Goal: Information Seeking & Learning: Learn about a topic

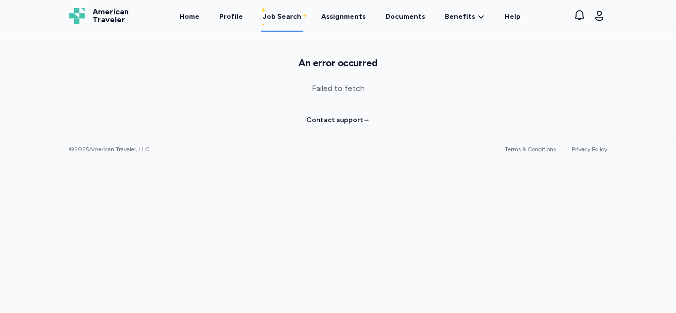
click at [103, 8] on span "American Traveler" at bounding box center [111, 16] width 36 height 16
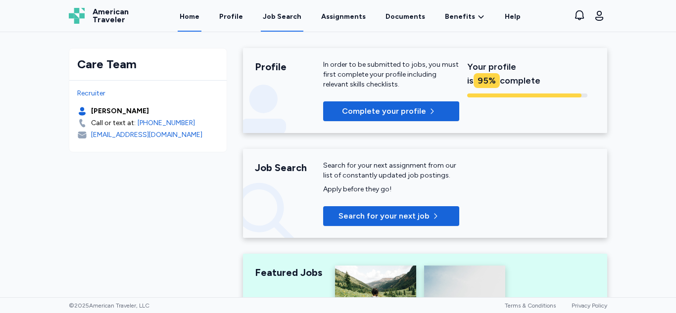
click at [292, 14] on div "Job Search" at bounding box center [282, 17] width 39 height 10
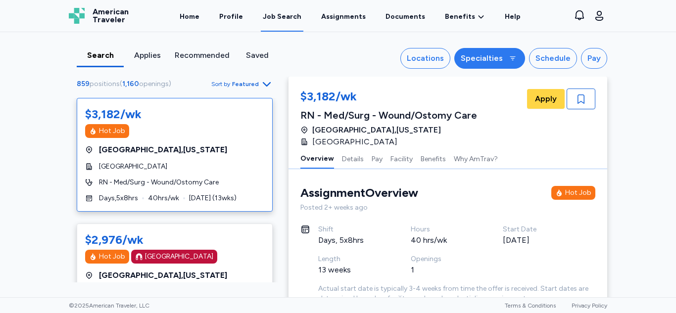
click at [463, 54] on button "Specialties" at bounding box center [490, 58] width 71 height 21
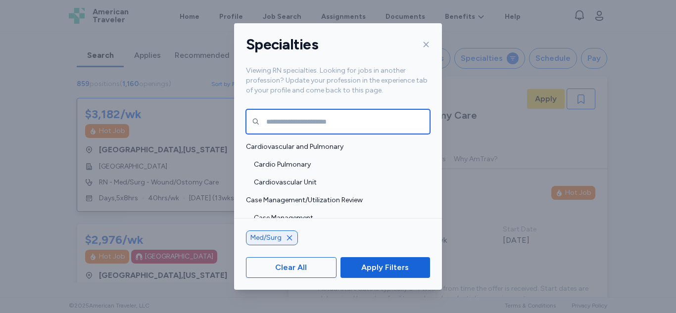
click at [325, 121] on input "text" at bounding box center [338, 121] width 184 height 25
type input "*"
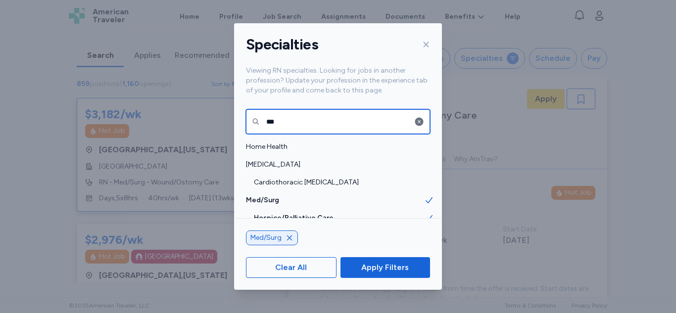
type input "****"
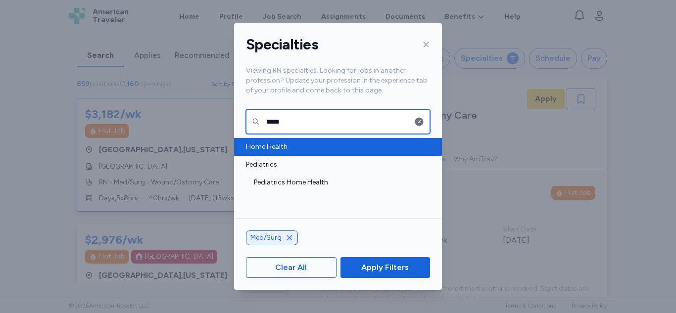
type input "****"
click at [250, 142] on span "Home Health" at bounding box center [335, 147] width 178 height 10
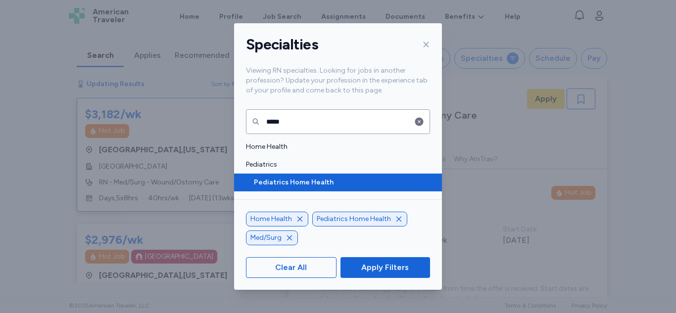
click at [292, 184] on span "Pediatrics Home Health" at bounding box center [339, 183] width 170 height 10
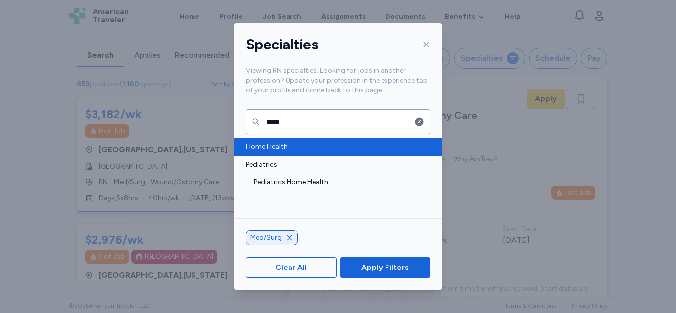
click at [274, 146] on span "Home Health" at bounding box center [335, 147] width 178 height 10
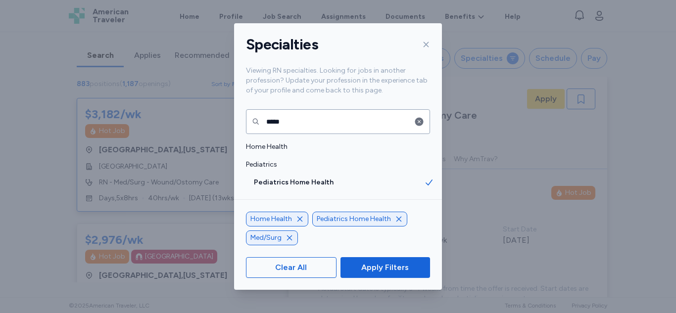
click at [289, 242] on icon "button" at bounding box center [290, 238] width 8 height 8
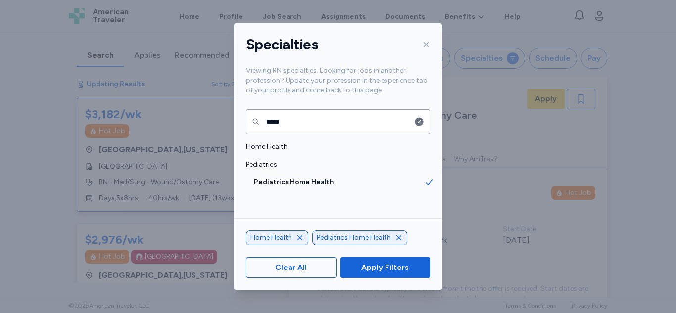
click at [398, 238] on icon "button" at bounding box center [399, 237] width 5 height 5
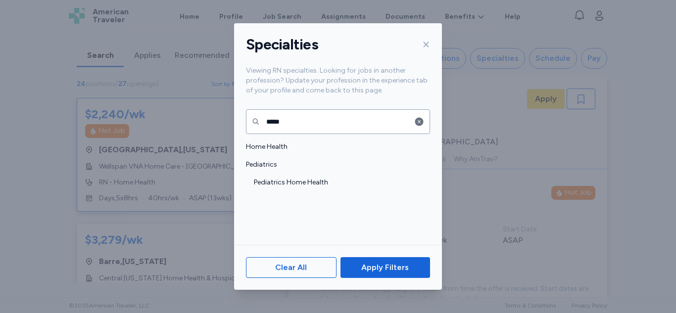
scroll to position [1, 0]
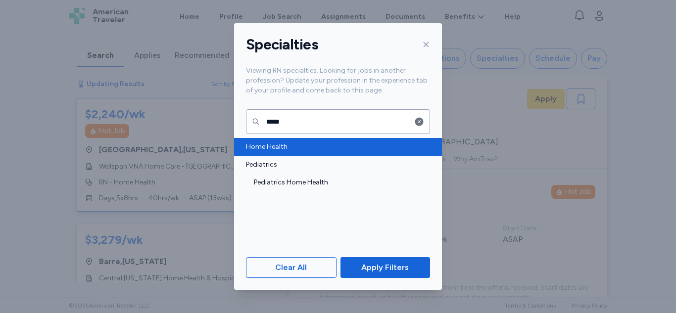
click at [280, 146] on span "Home Health" at bounding box center [335, 147] width 178 height 10
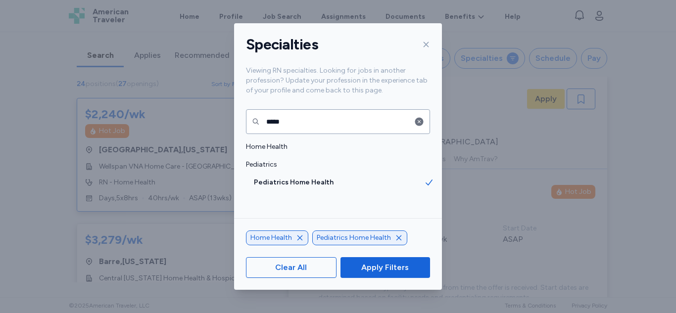
click at [395, 241] on icon "button" at bounding box center [399, 238] width 8 height 8
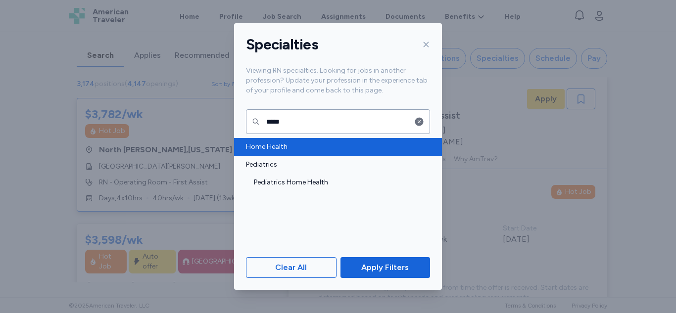
click at [271, 145] on span "Home Health" at bounding box center [335, 147] width 178 height 10
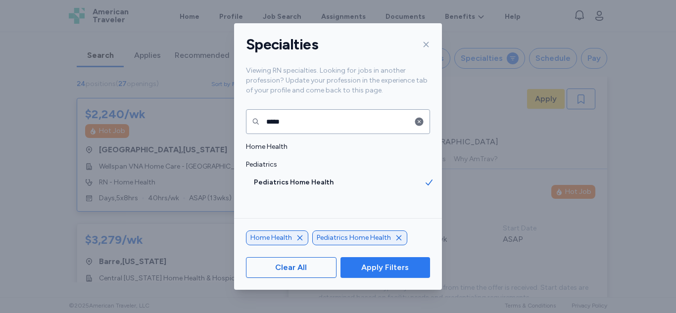
click at [371, 262] on span "Apply Filters" at bounding box center [385, 268] width 48 height 12
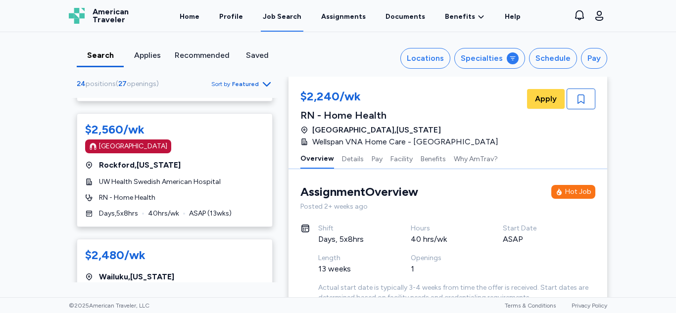
scroll to position [671, 0]
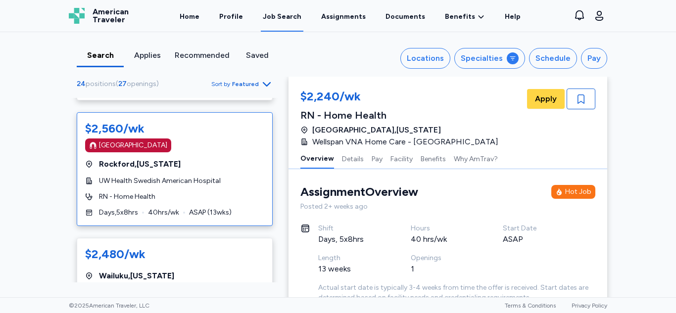
click at [207, 150] on div "[GEOGRAPHIC_DATA]" at bounding box center [174, 146] width 179 height 14
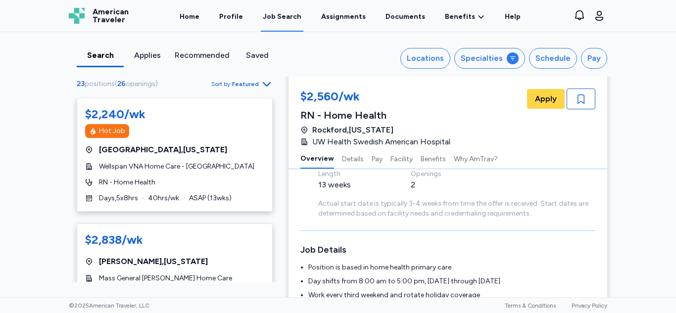
scroll to position [113, 0]
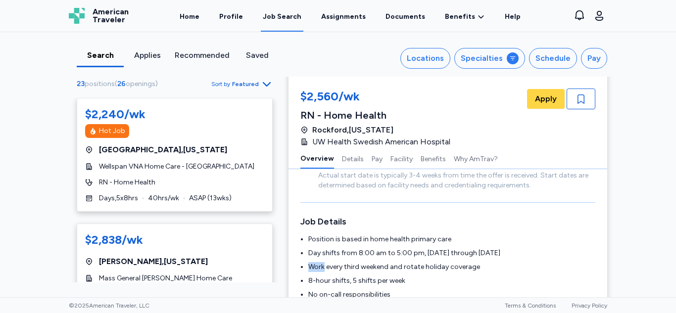
click at [311, 267] on li "Work every third weekend and rotate holiday coverage" at bounding box center [452, 267] width 287 height 10
